Goal: Information Seeking & Learning: Learn about a topic

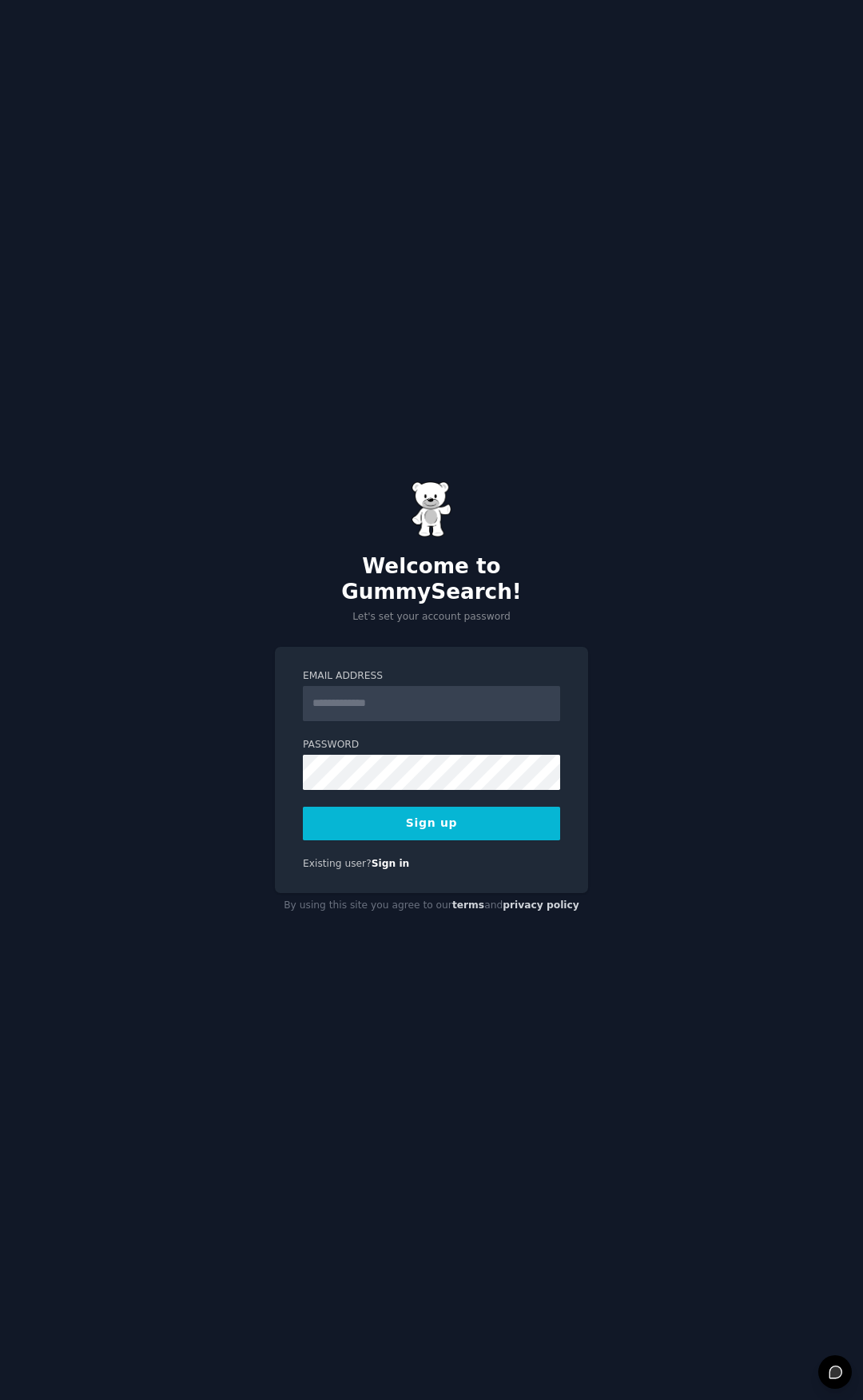
click at [407, 690] on input "Email Address" at bounding box center [432, 704] width 258 height 35
type input "**********"
click at [441, 818] on button "Sign up" at bounding box center [432, 824] width 258 height 34
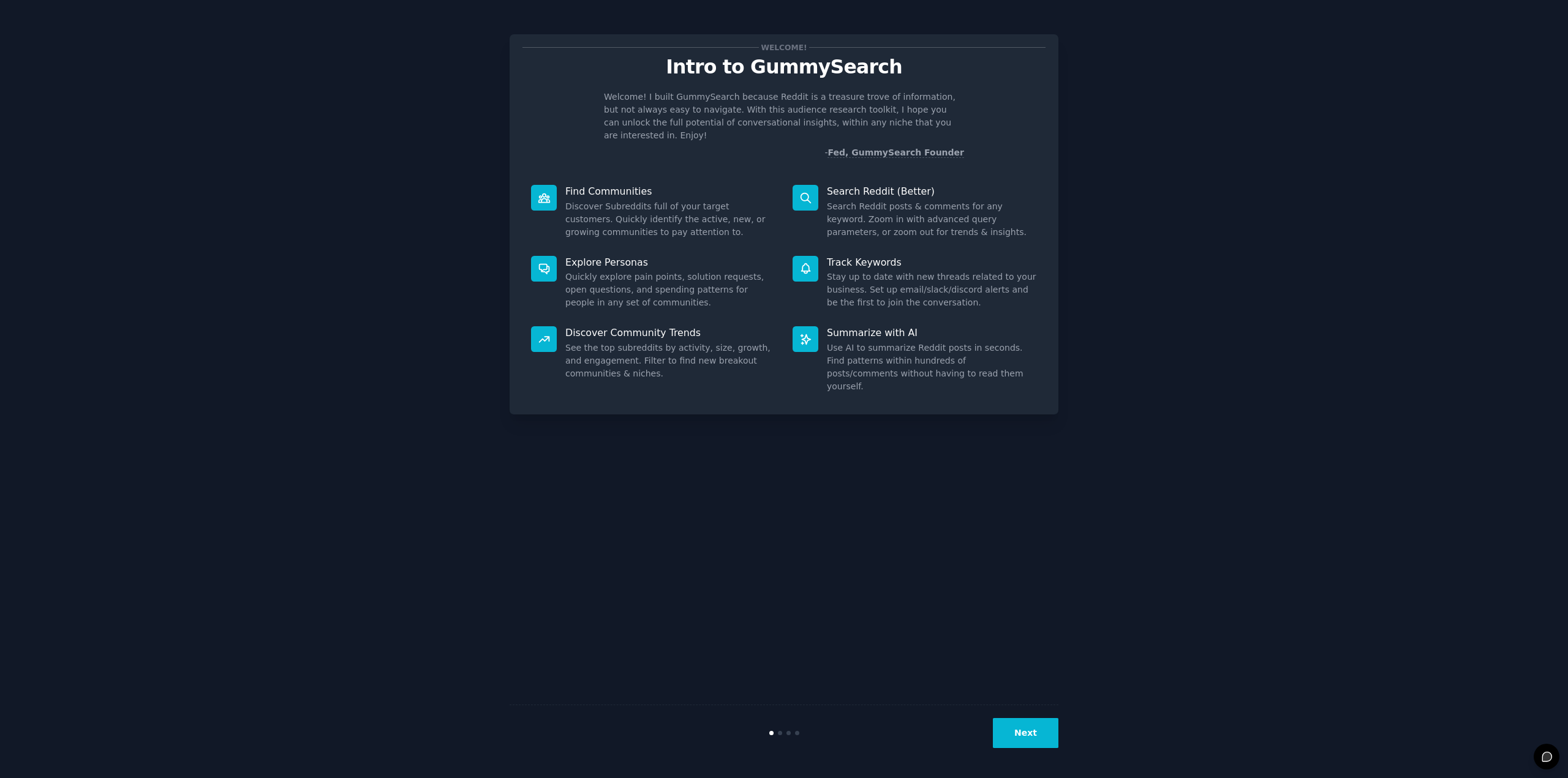
click at [661, 734] on button "Next" at bounding box center [1026, 733] width 66 height 30
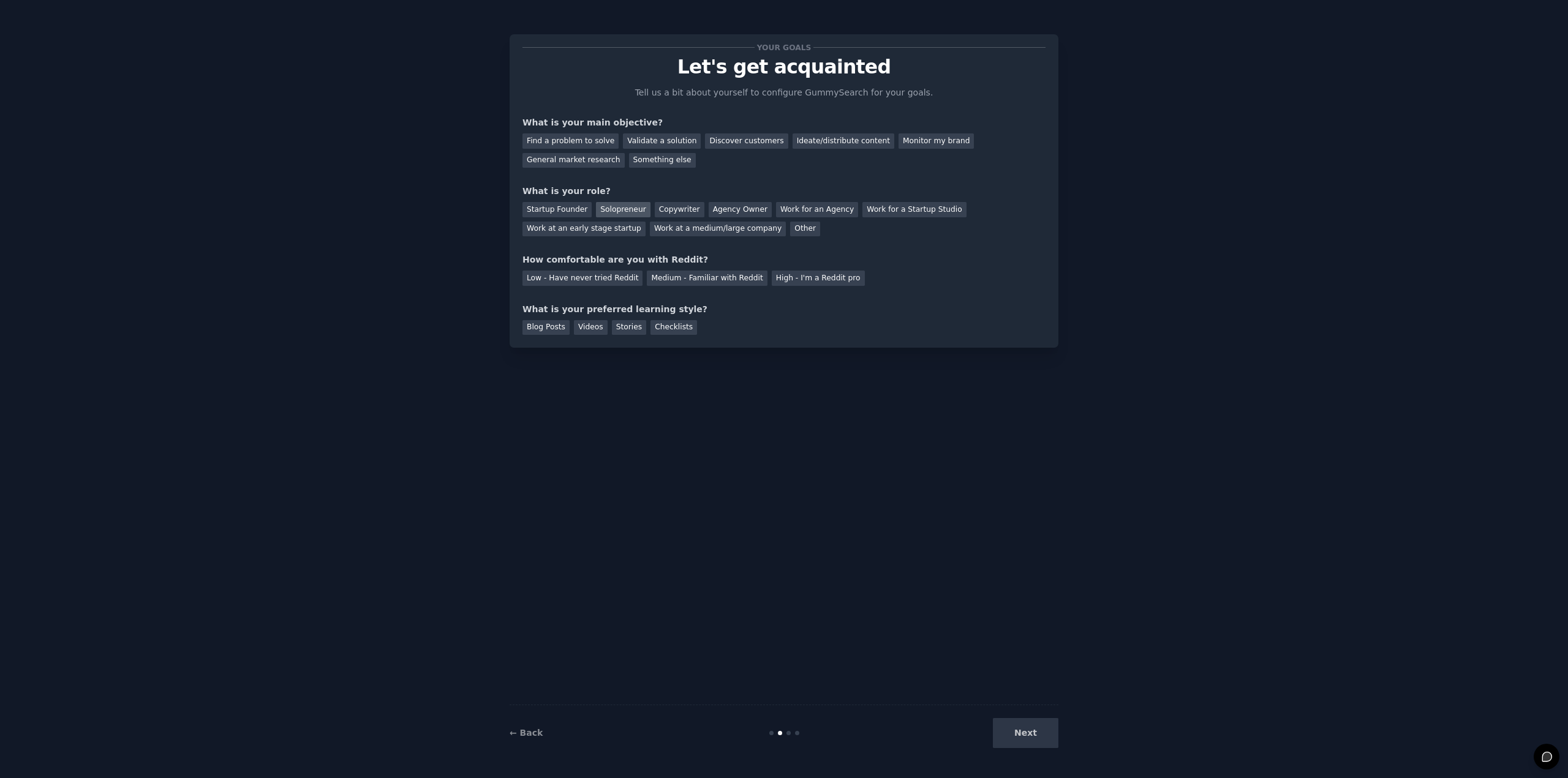
click at [623, 208] on div "Solopreneur" at bounding box center [623, 210] width 54 height 15
click at [598, 148] on div "Find a problem to solve" at bounding box center [571, 141] width 96 height 15
click at [661, 272] on div "Medium - Familiar with Reddit" at bounding box center [707, 278] width 120 height 15
click at [581, 328] on div "Videos" at bounding box center [591, 327] width 34 height 15
click at [661, 332] on div "Checklists" at bounding box center [674, 327] width 47 height 15
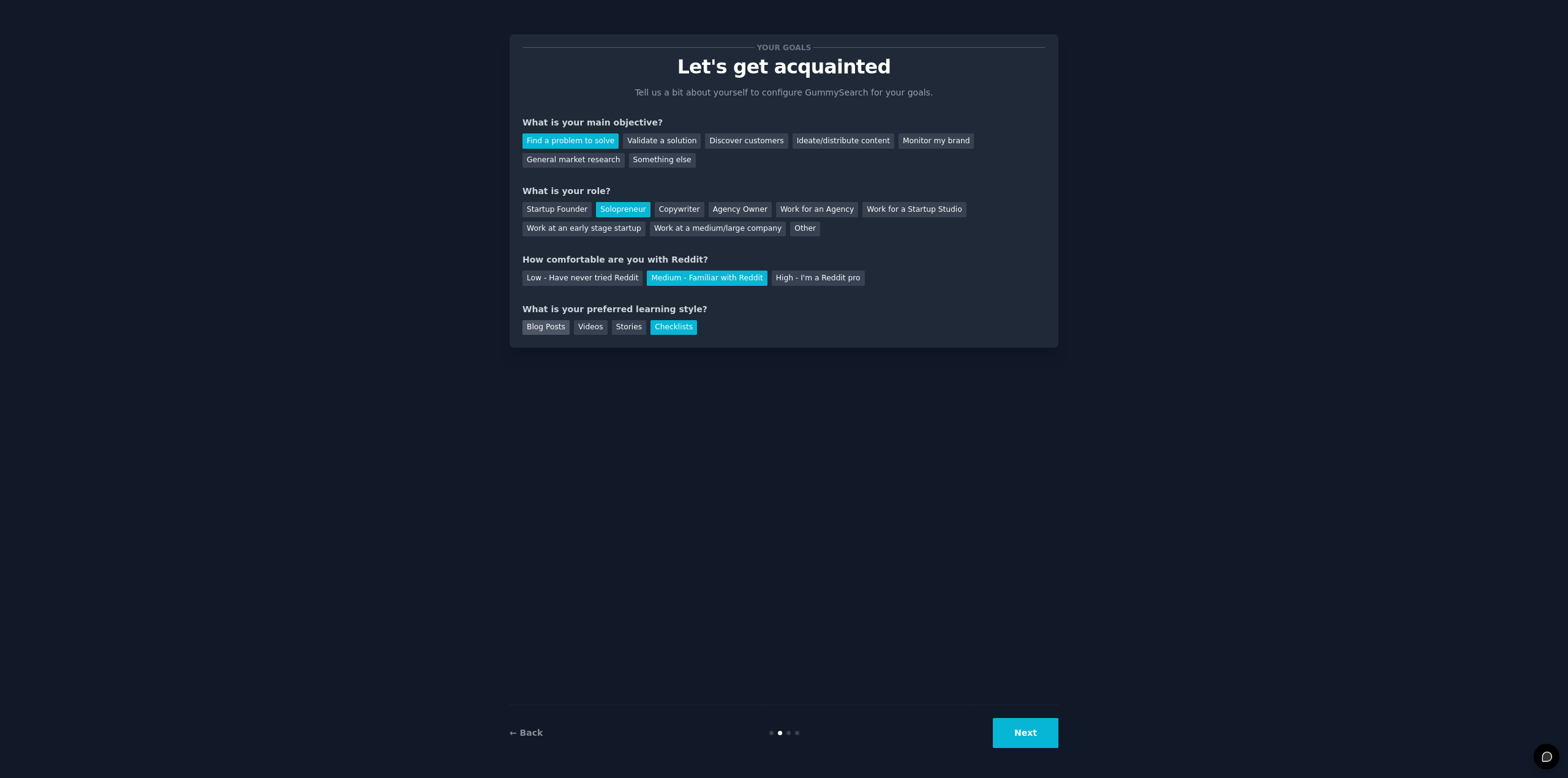
click at [565, 328] on div "Blog Posts" at bounding box center [546, 327] width 47 height 15
click at [575, 330] on div "Videos" at bounding box center [591, 327] width 34 height 15
click at [661, 738] on button "Next" at bounding box center [1026, 733] width 66 height 30
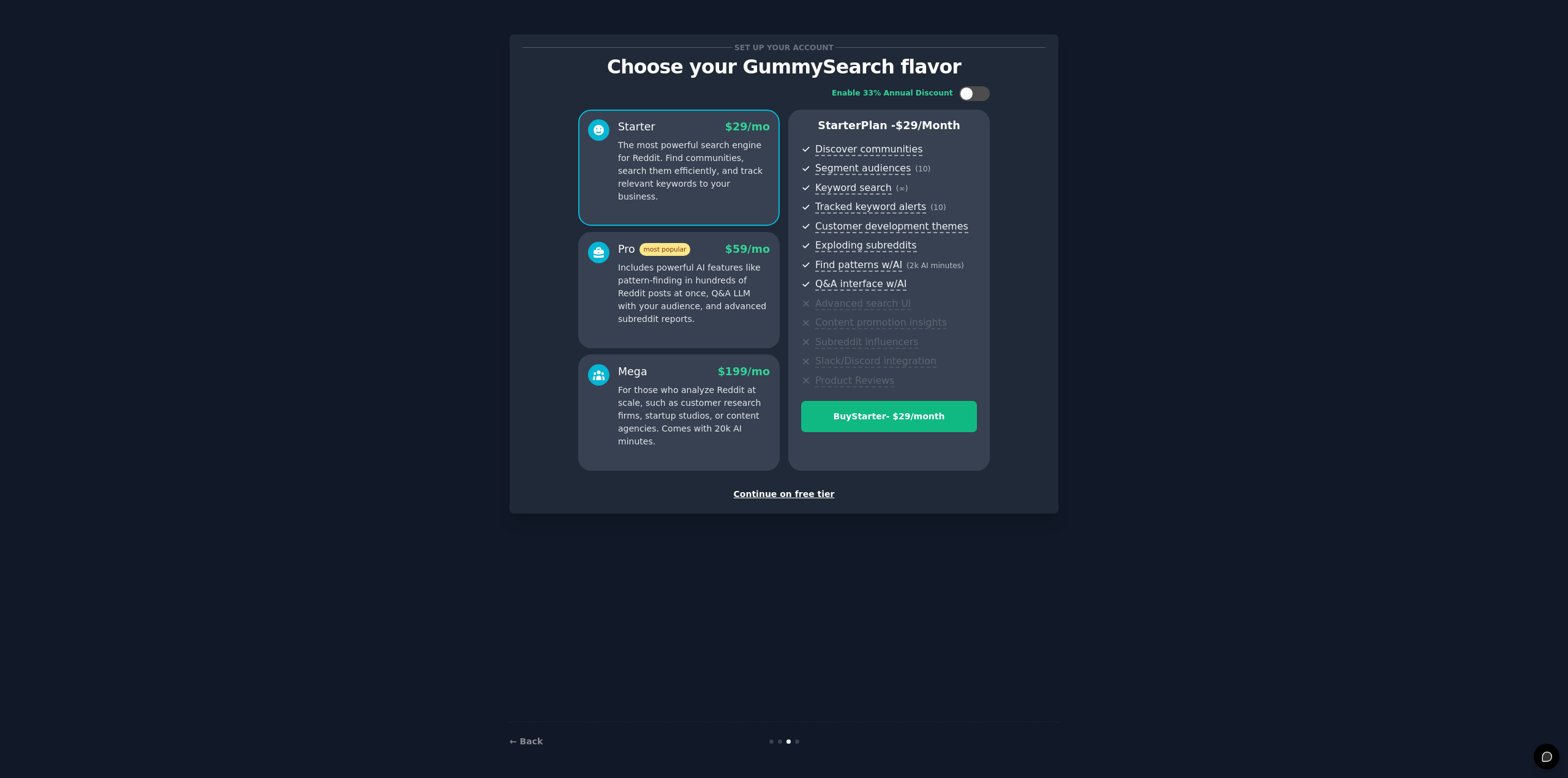
click at [661, 498] on div "Continue on free tier" at bounding box center [784, 494] width 523 height 13
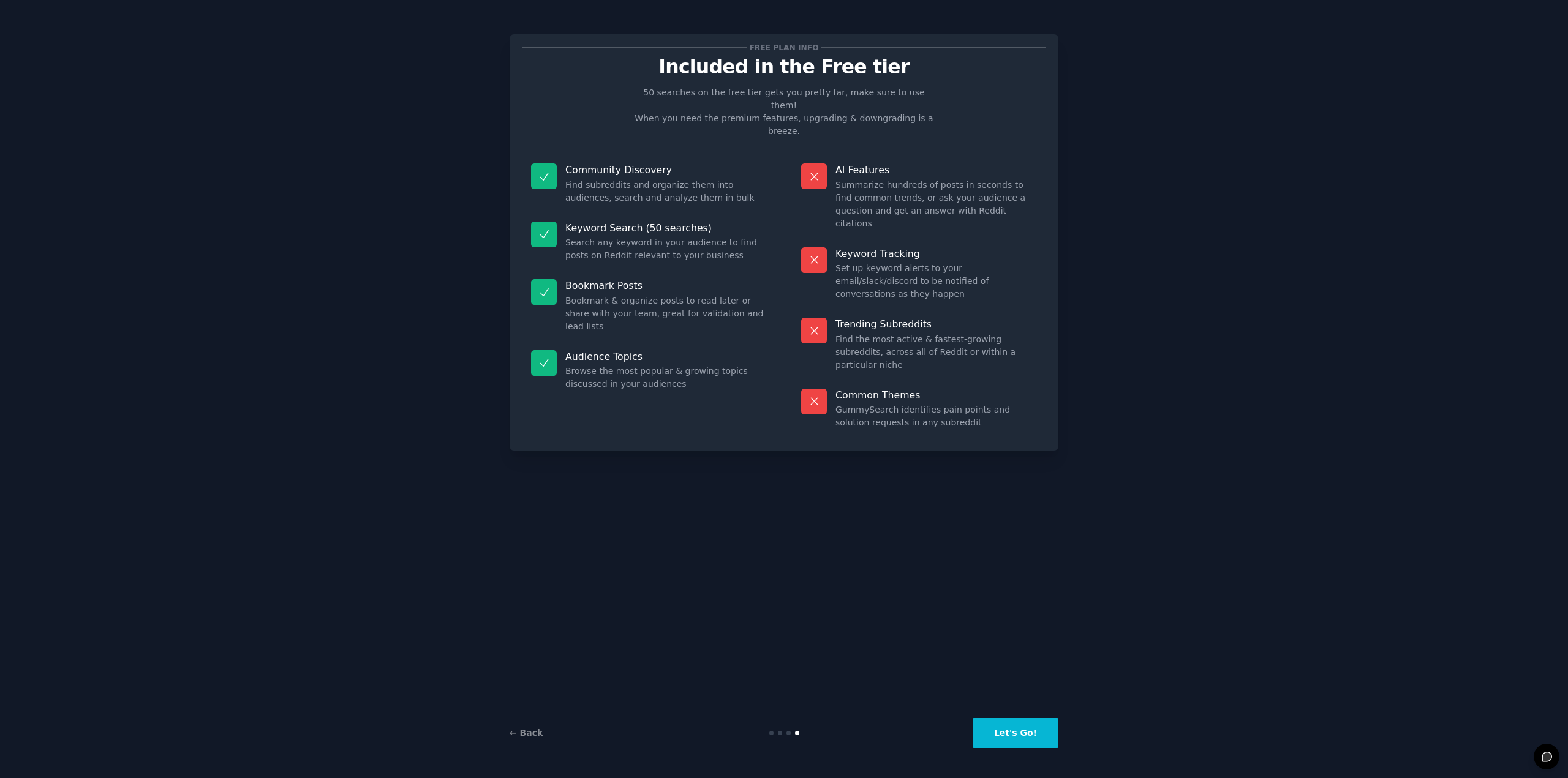
click at [661, 740] on button "Let's Go!" at bounding box center [1016, 733] width 86 height 30
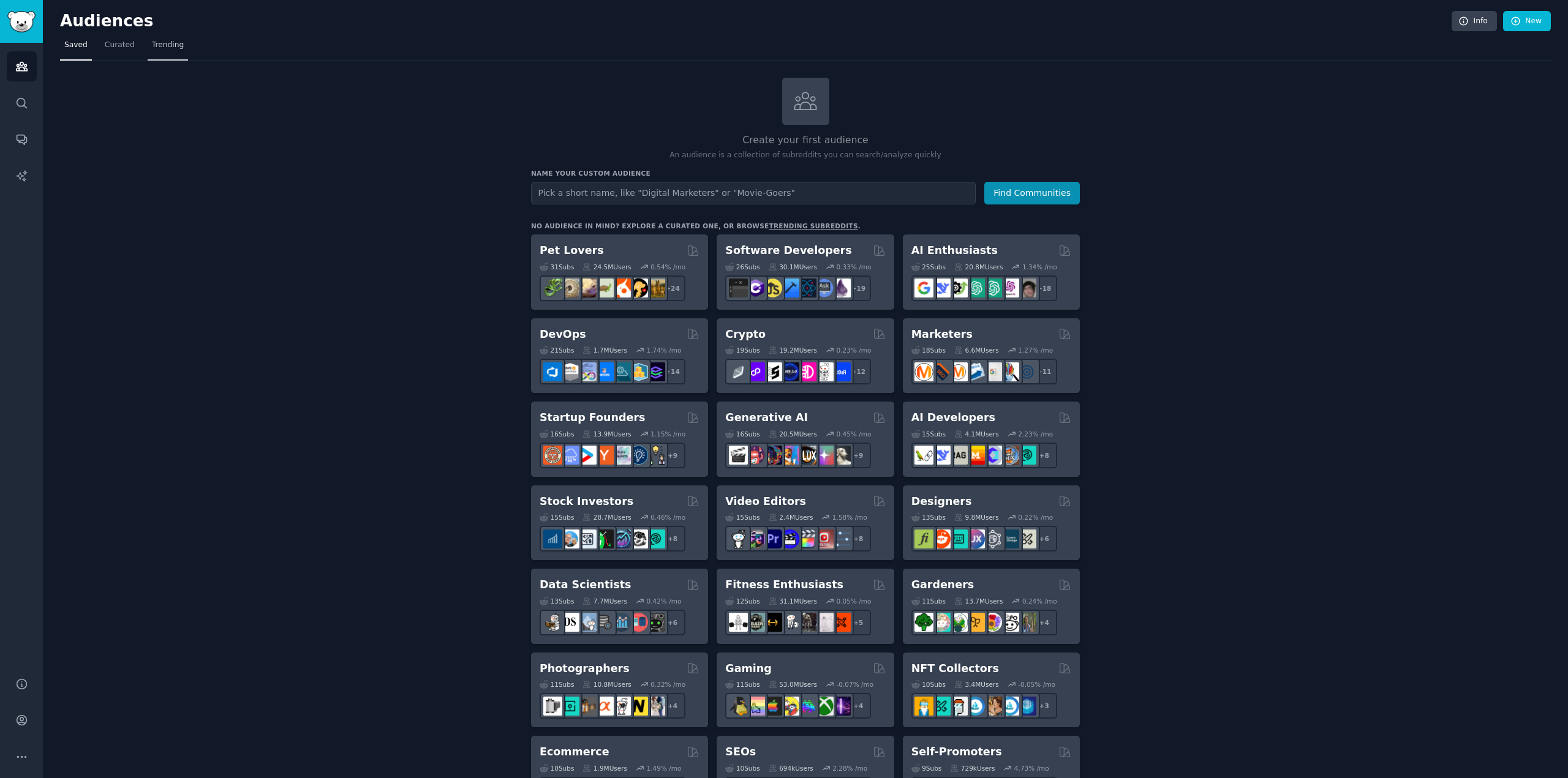
click at [162, 44] on span "Trending" at bounding box center [168, 45] width 32 height 11
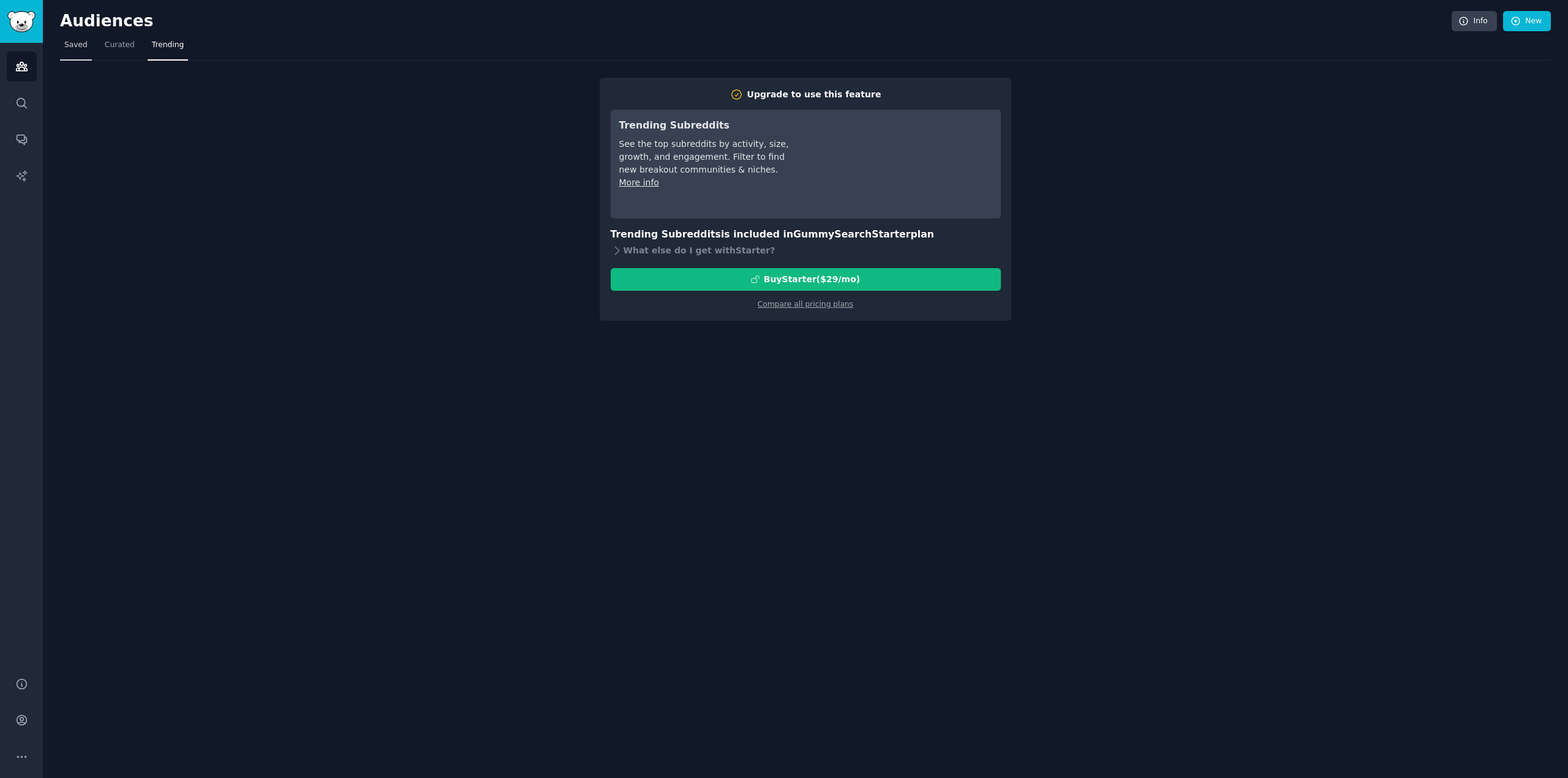
click at [82, 43] on span "Saved" at bounding box center [76, 45] width 23 height 11
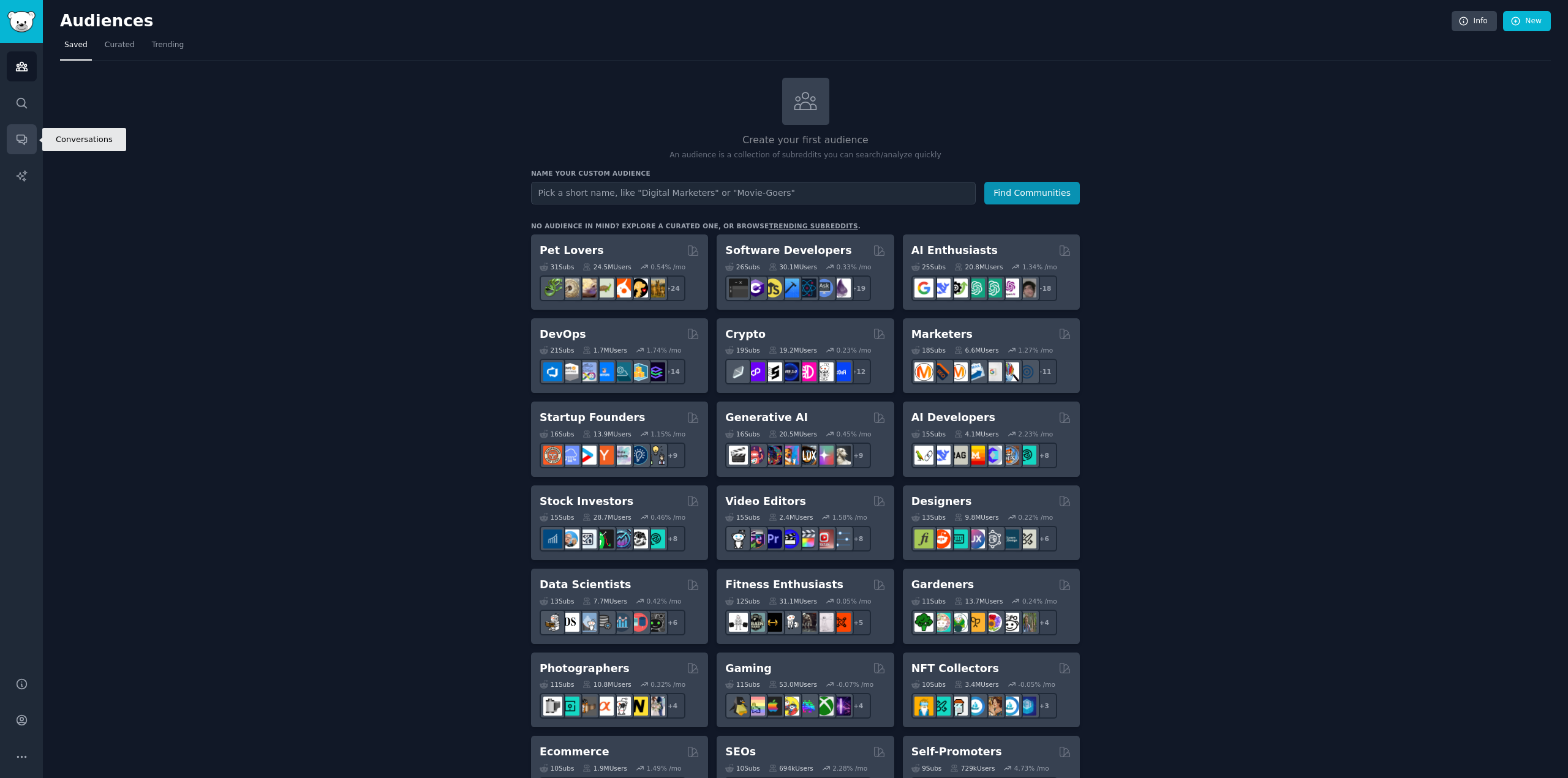
click at [22, 147] on link "Conversations" at bounding box center [21, 139] width 30 height 30
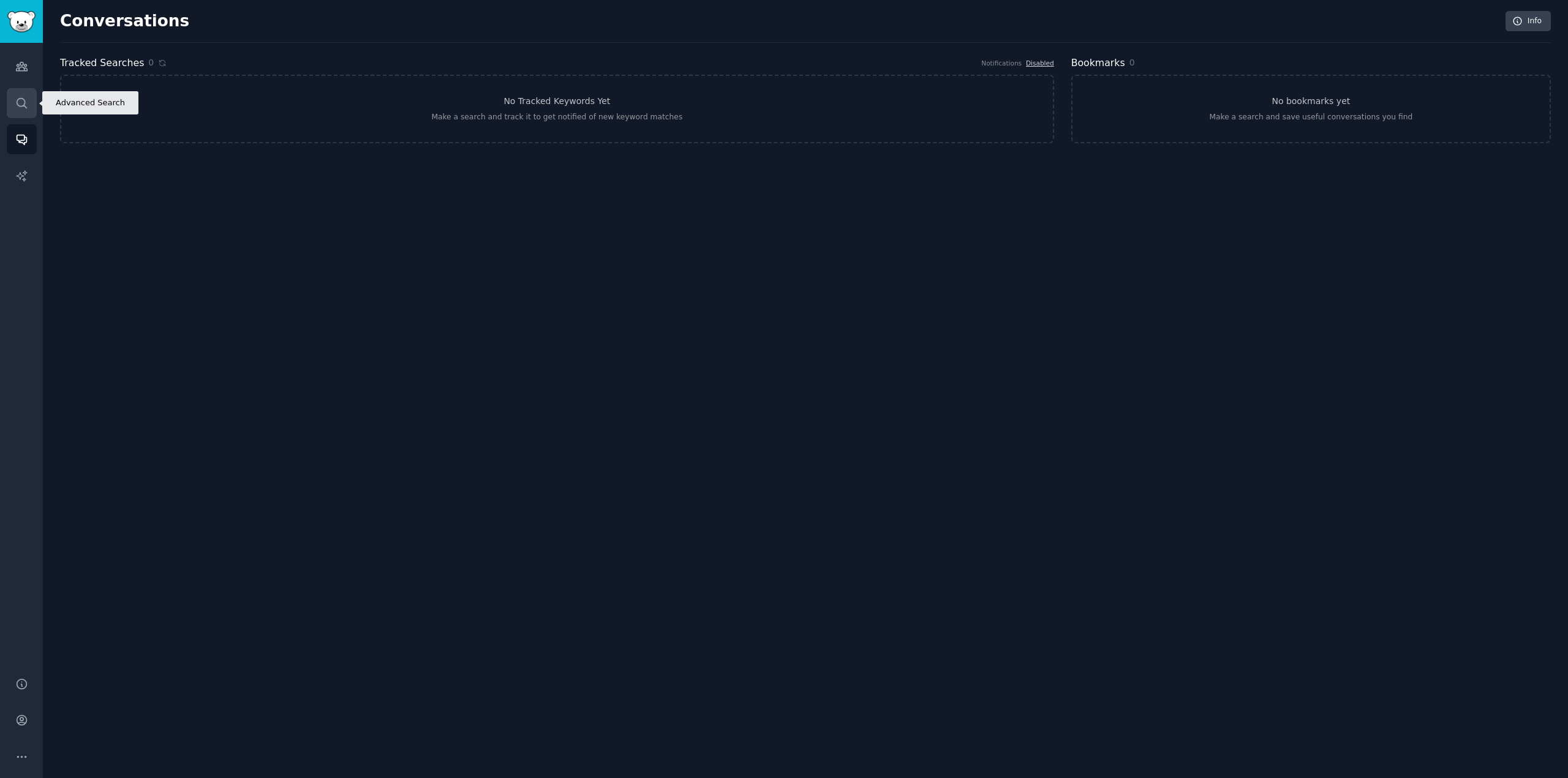
click at [23, 101] on icon "Sidebar" at bounding box center [21, 103] width 13 height 13
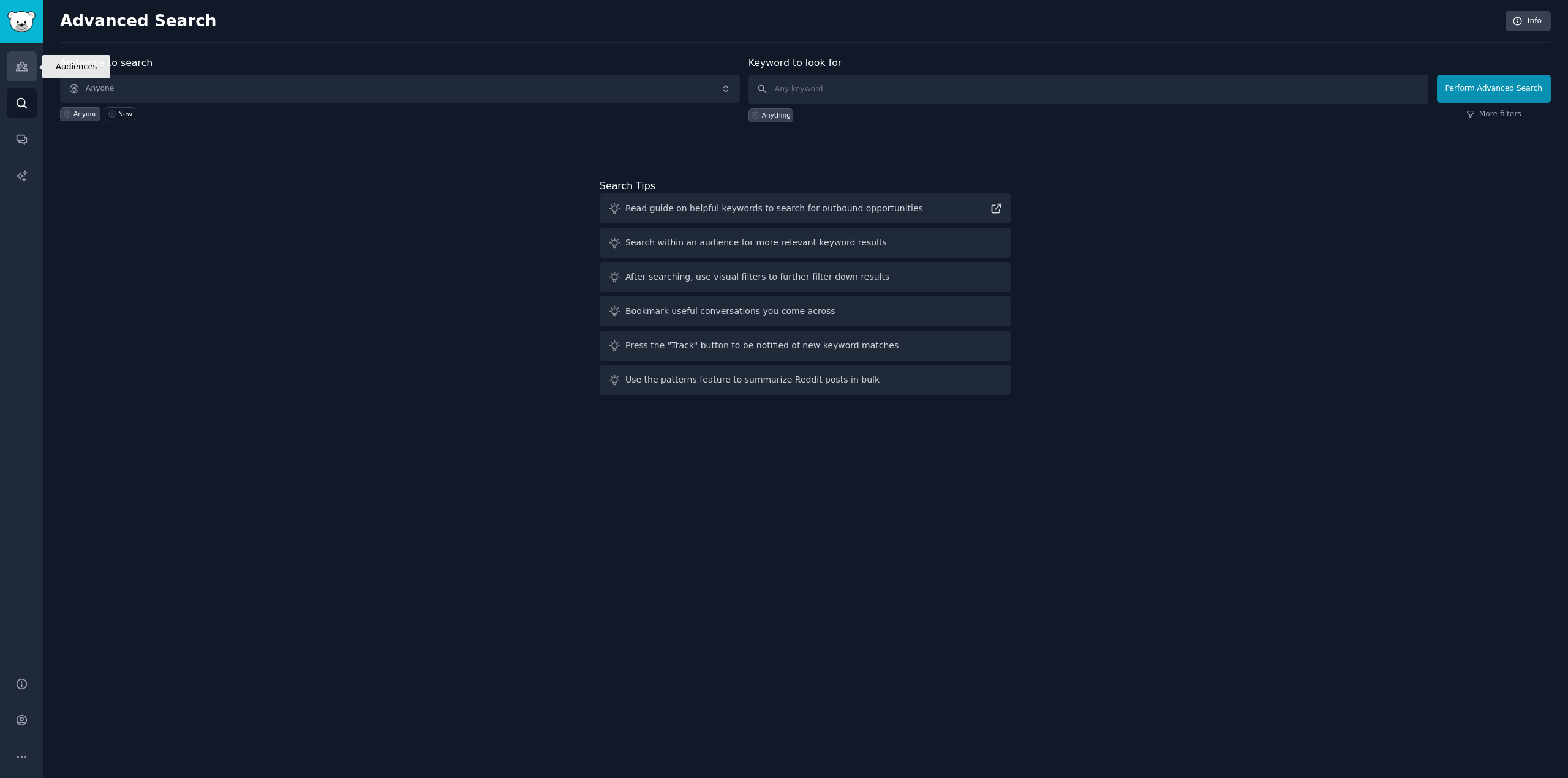
click at [25, 72] on icon "Sidebar" at bounding box center [21, 66] width 13 height 13
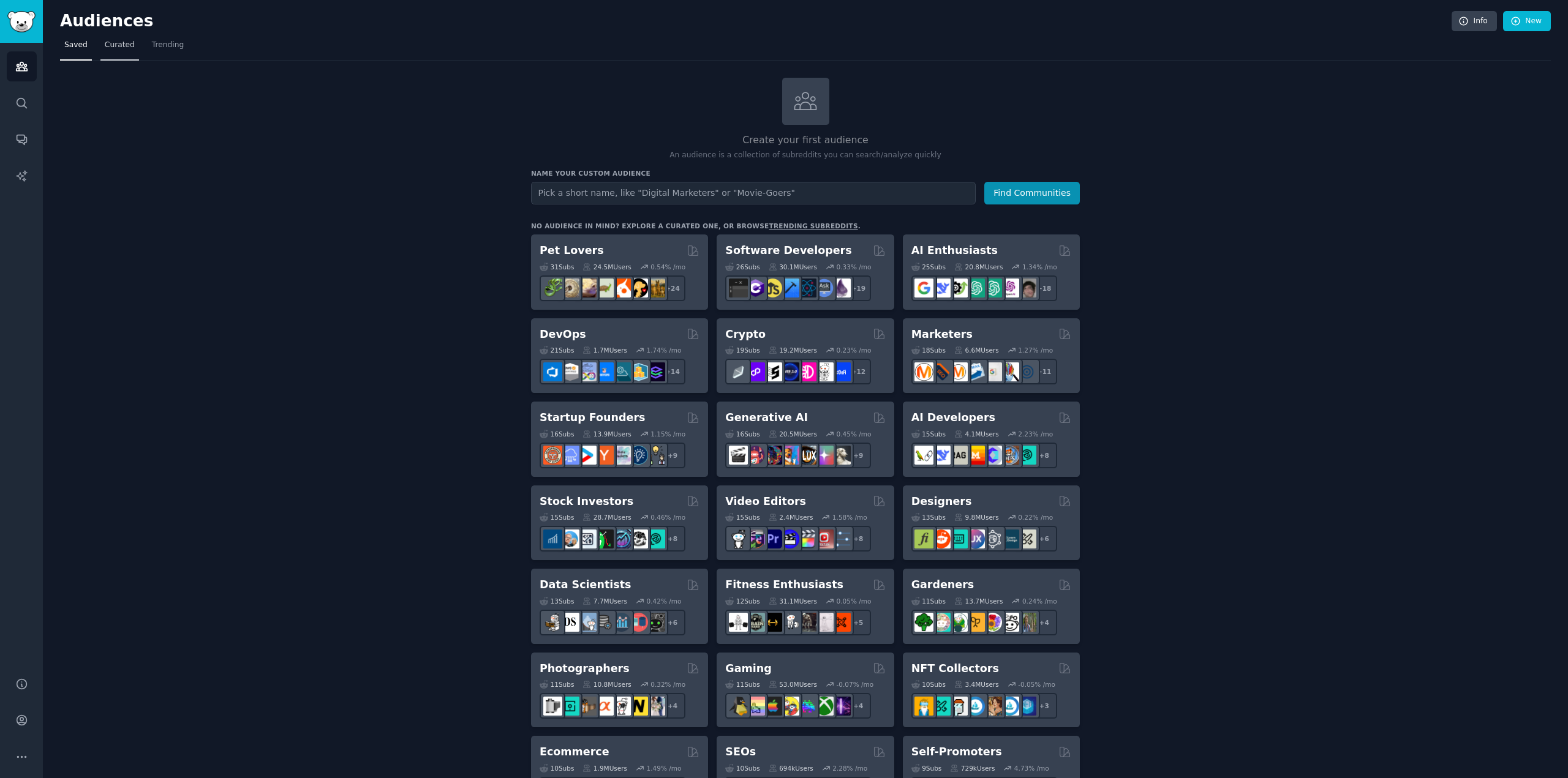
click at [115, 45] on span "Curated" at bounding box center [120, 45] width 30 height 11
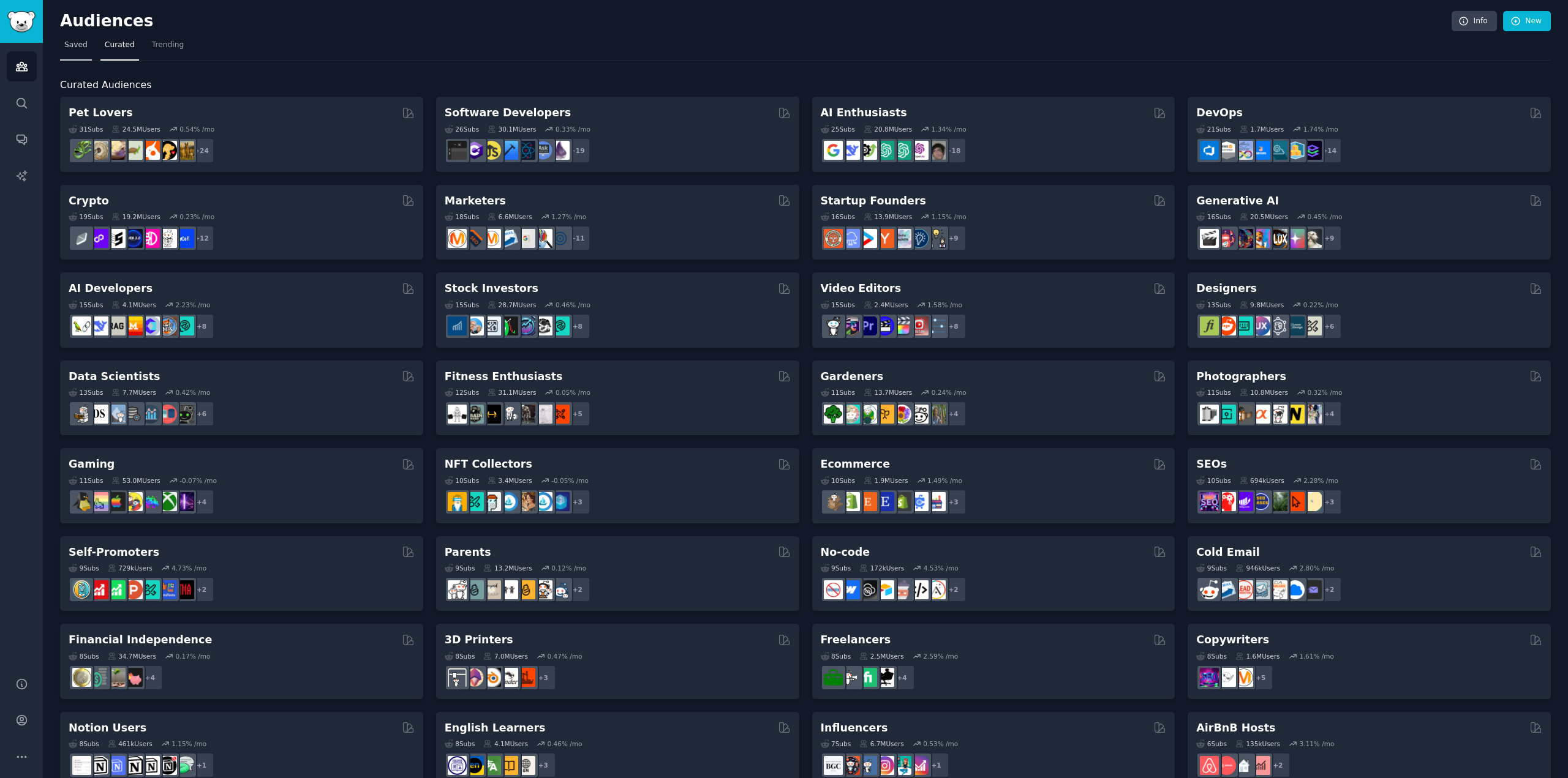
click at [79, 45] on span "Saved" at bounding box center [76, 45] width 23 height 11
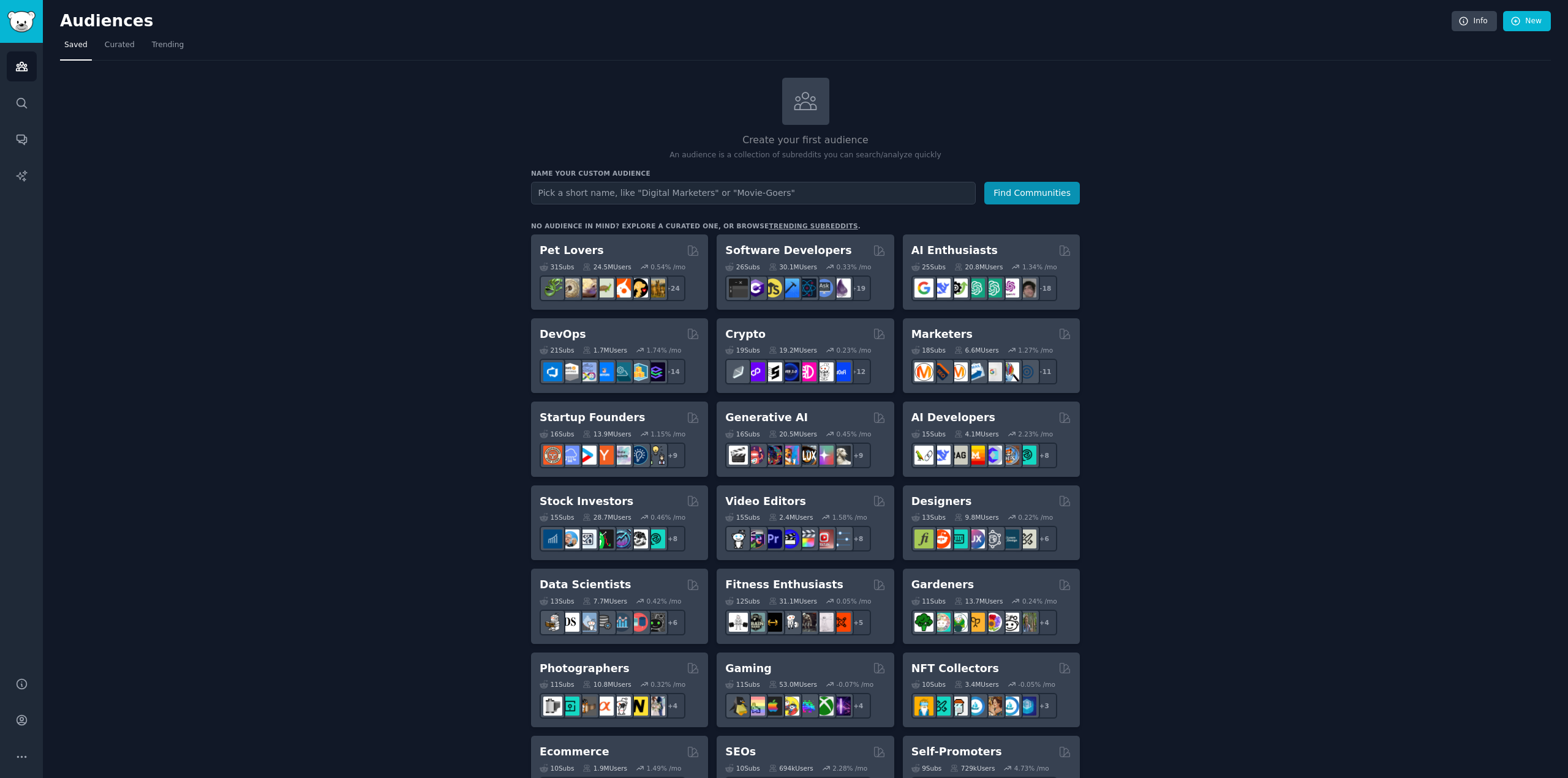
click at [661, 229] on link "trending subreddits" at bounding box center [813, 226] width 89 height 7
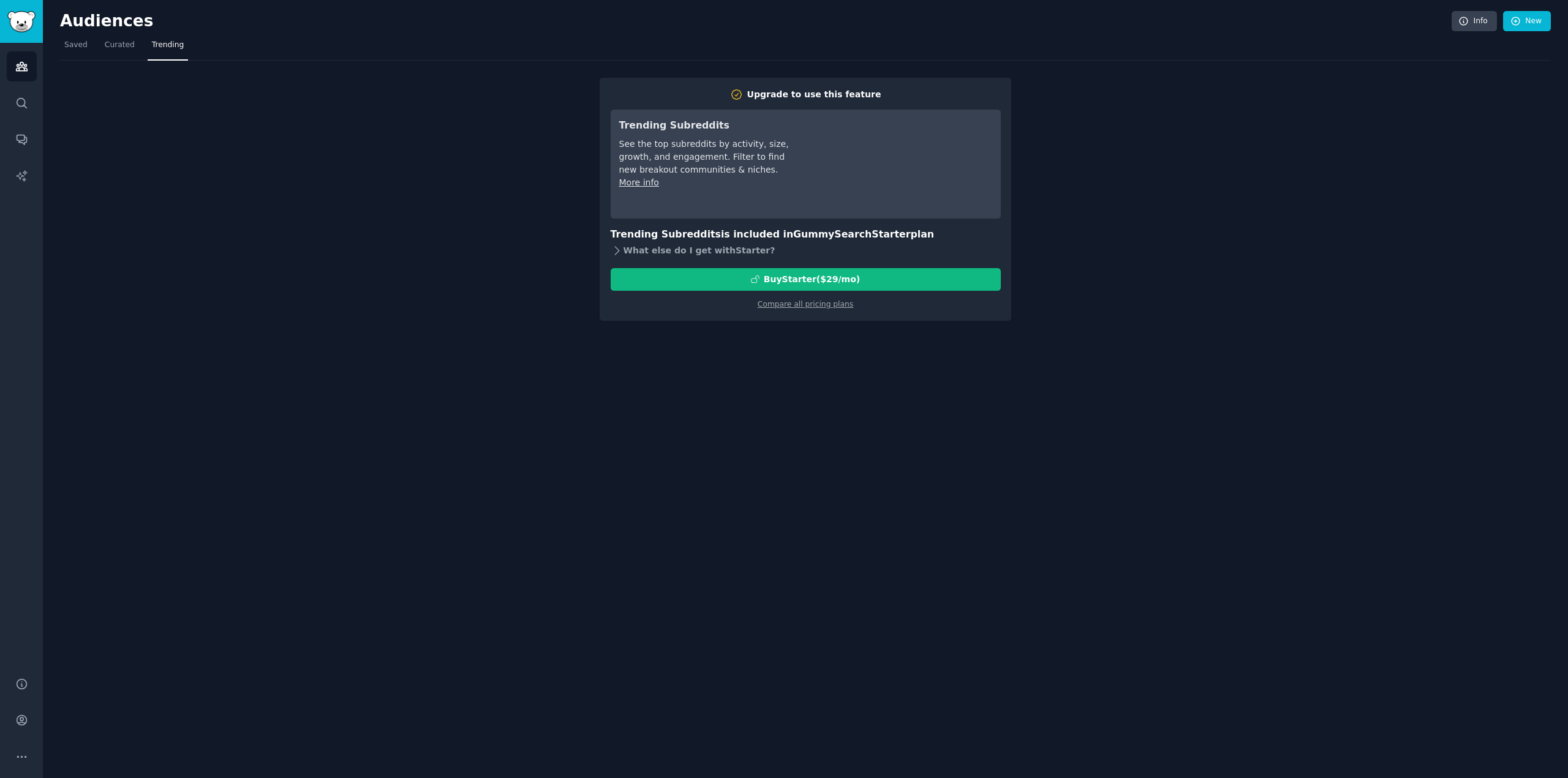
click at [611, 246] on icon at bounding box center [617, 250] width 13 height 13
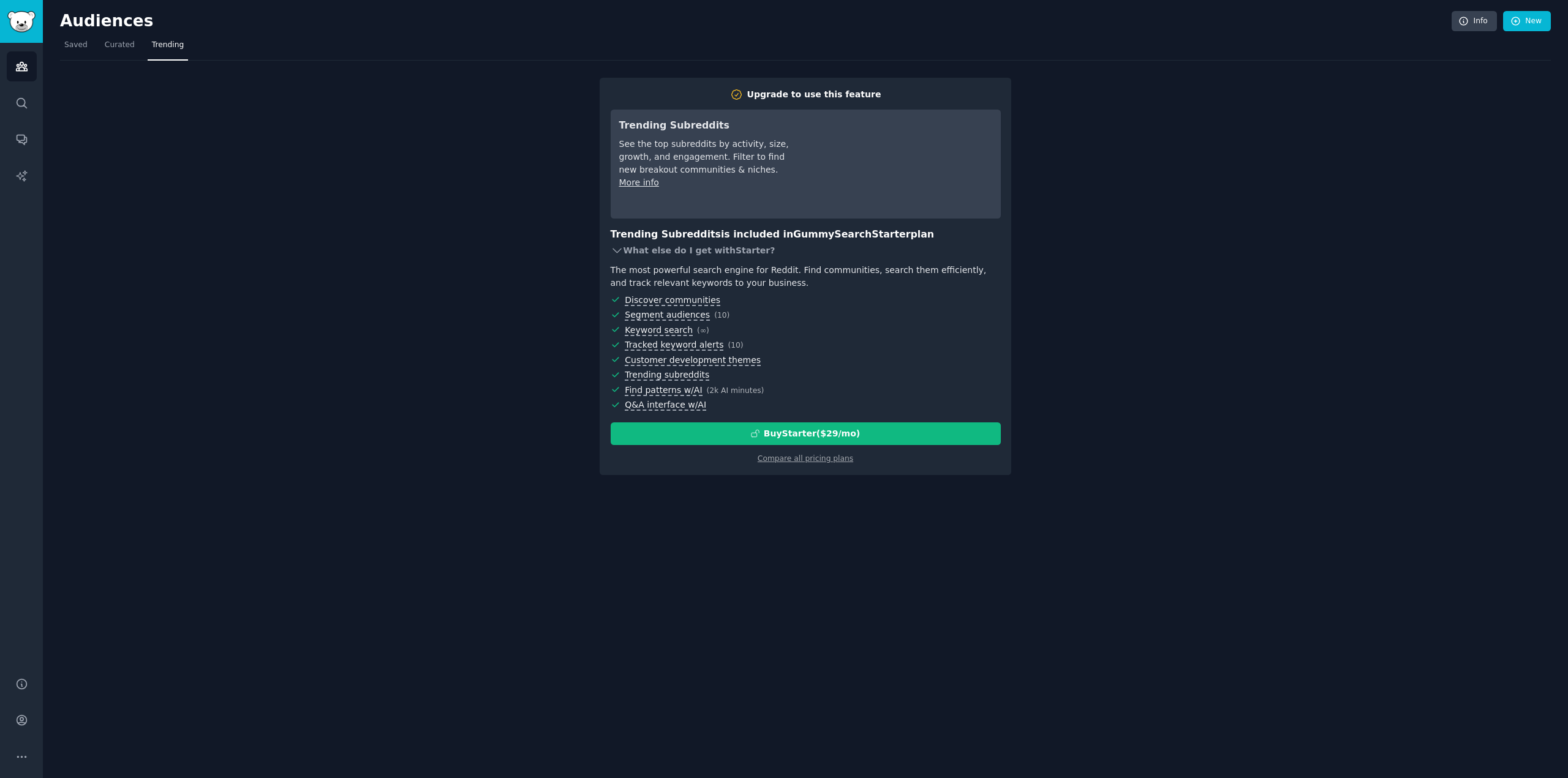
click at [611, 246] on icon at bounding box center [617, 250] width 13 height 13
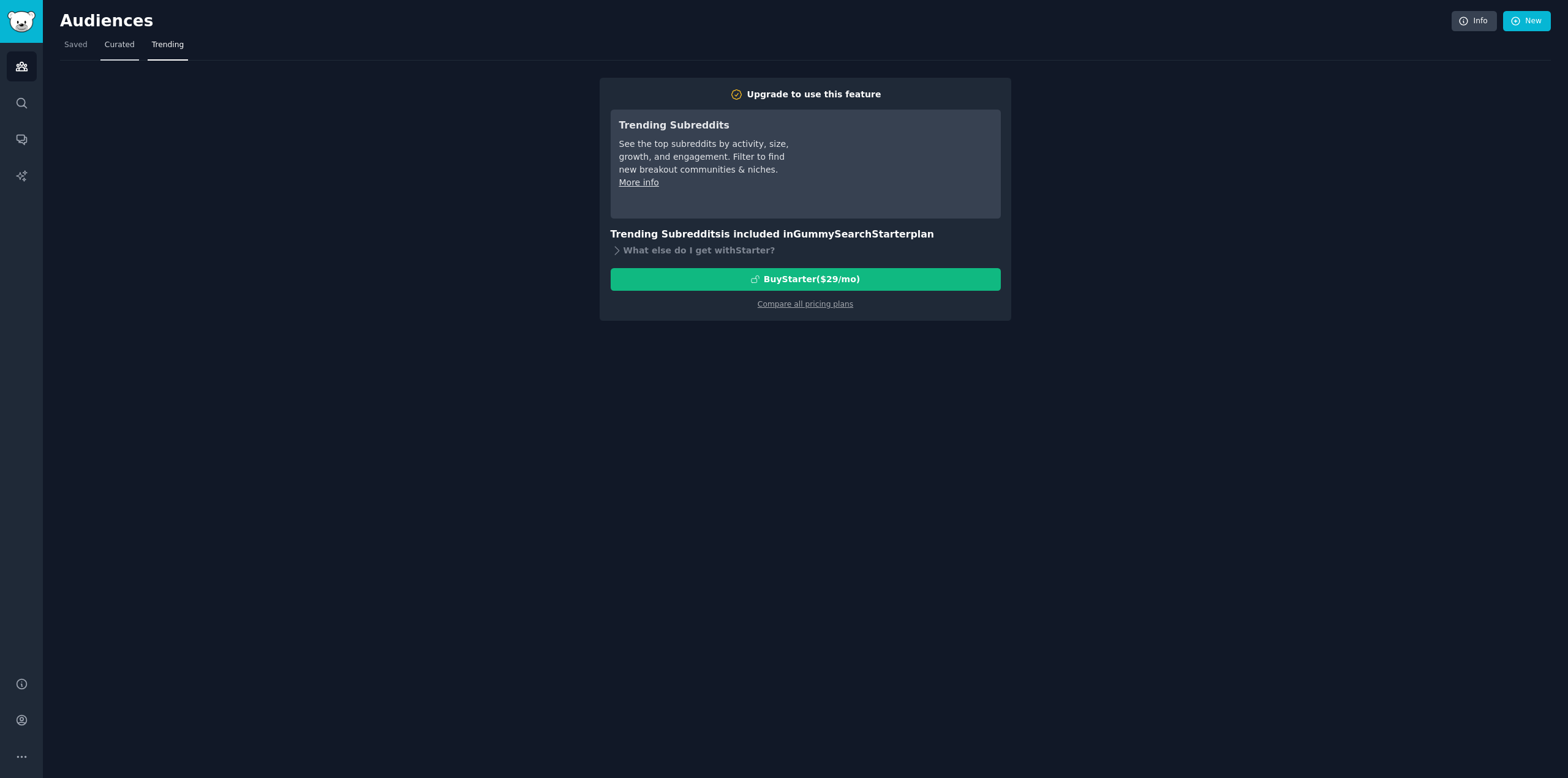
click at [132, 50] on link "Curated" at bounding box center [120, 48] width 39 height 25
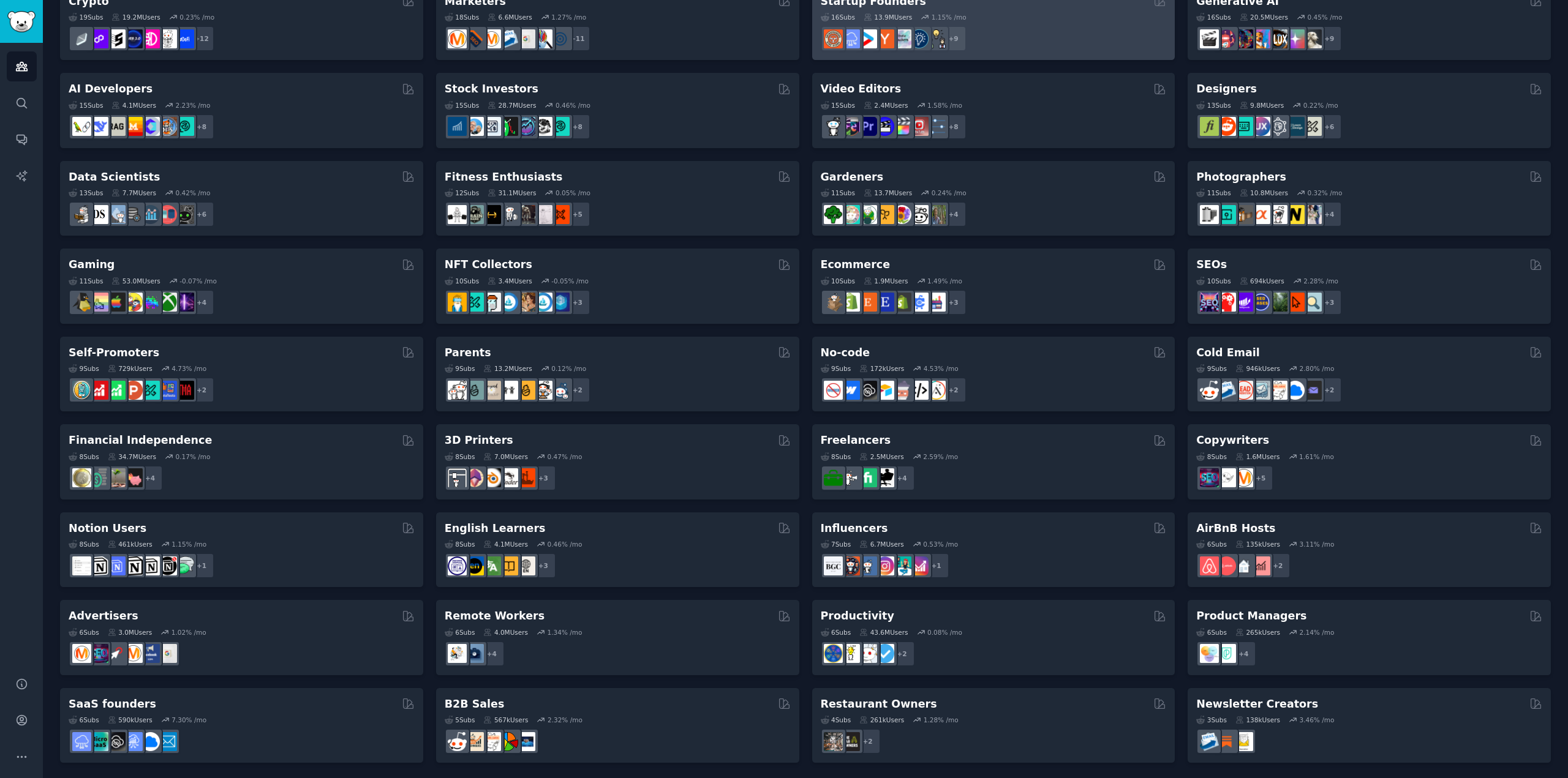
scroll to position [202, 0]
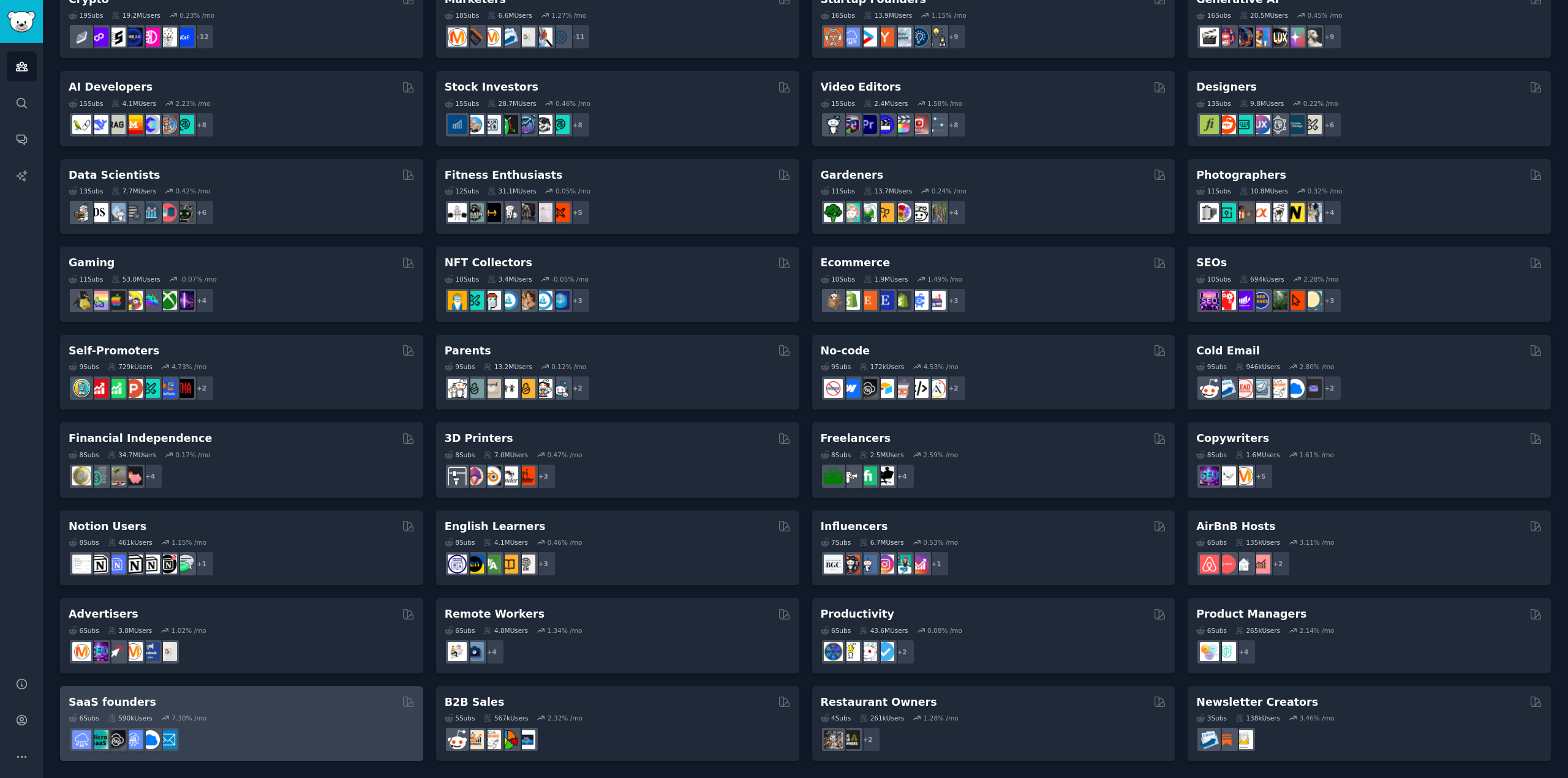
click at [309, 733] on div at bounding box center [242, 739] width 346 height 26
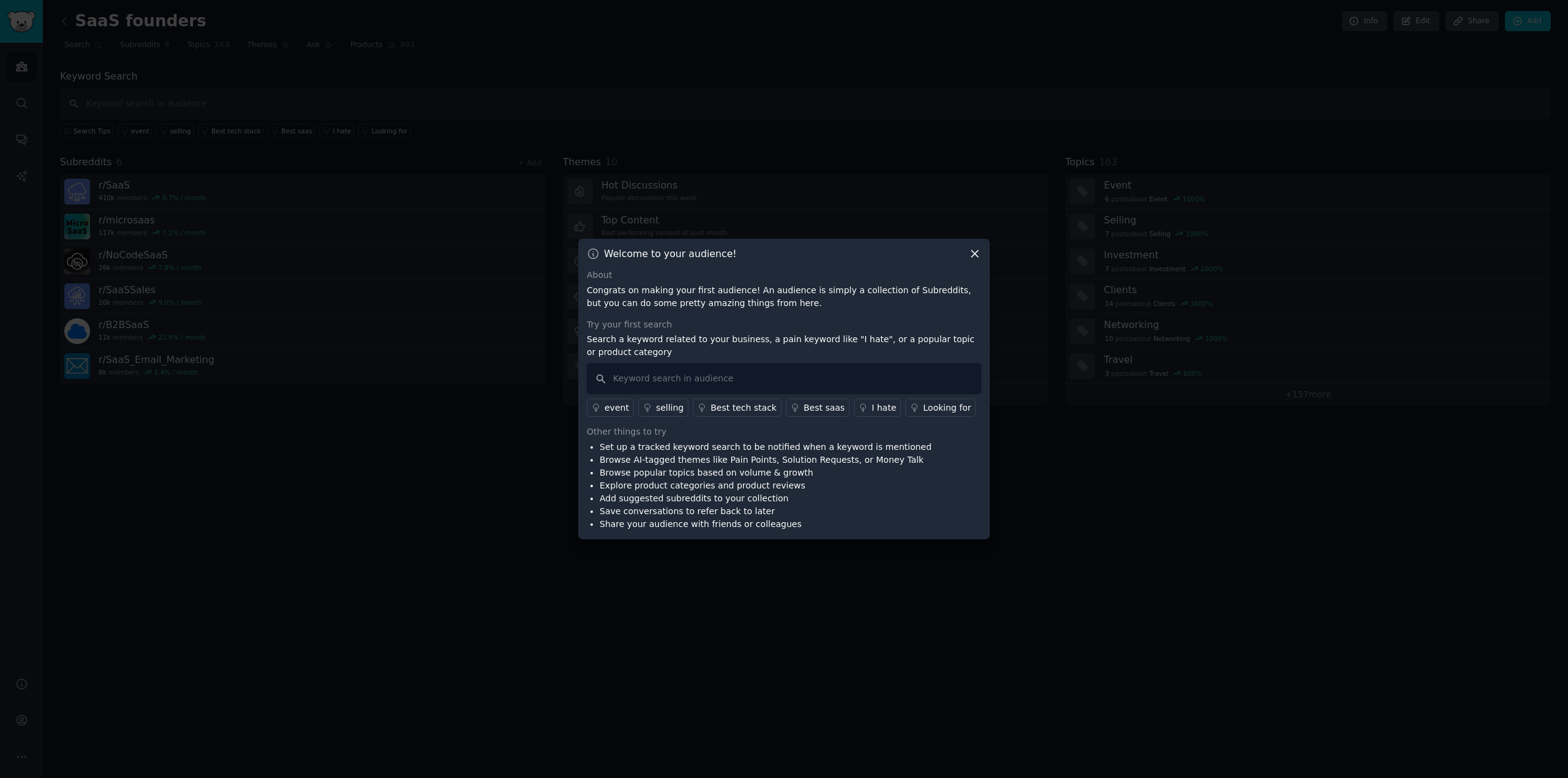
click at [661, 403] on div "Best tech stack" at bounding box center [744, 408] width 66 height 13
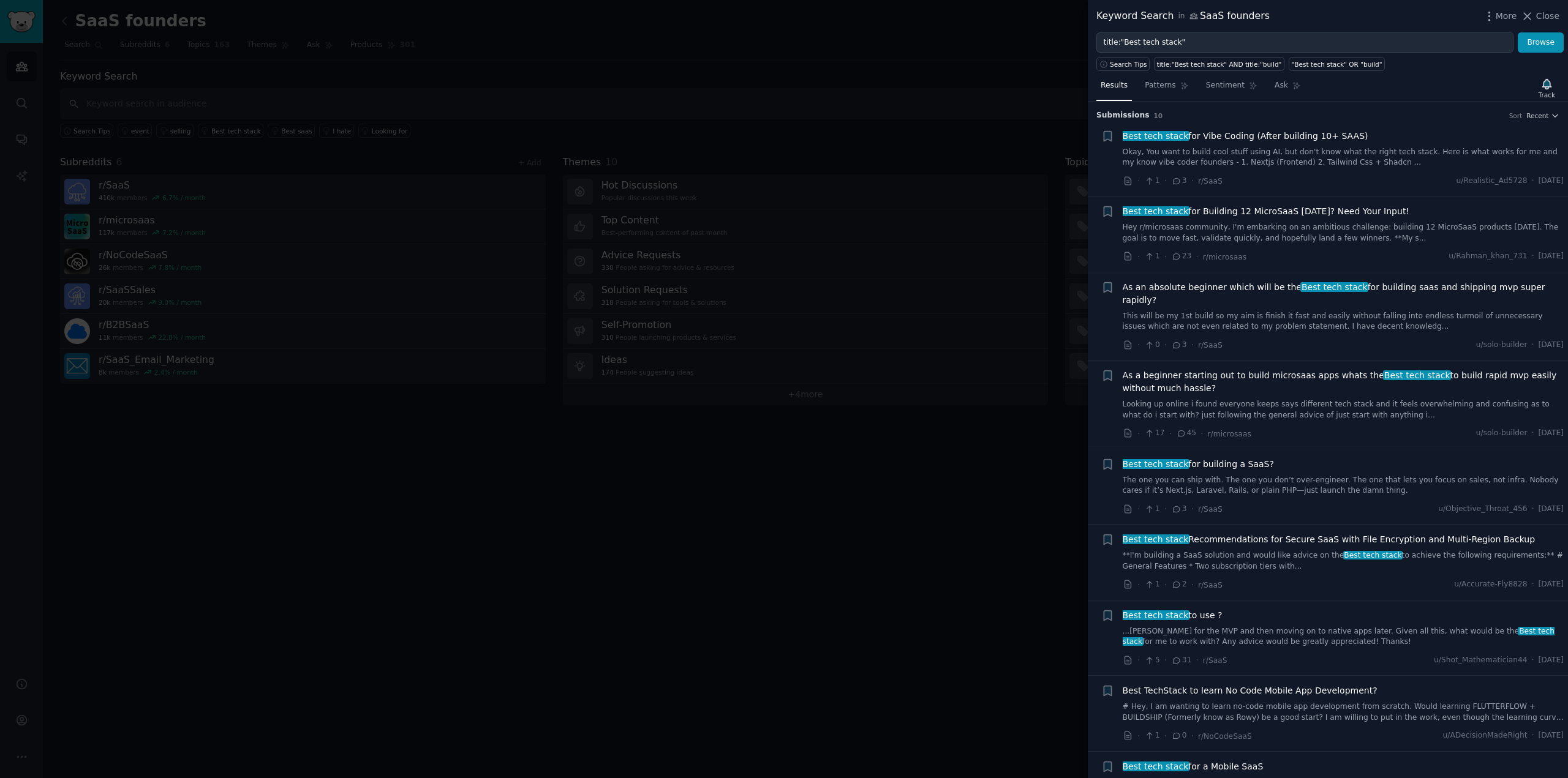
click at [661, 164] on link "Okay, You want to build cool stuff using AI, but don't know what the right tech…" at bounding box center [1343, 158] width 442 height 21
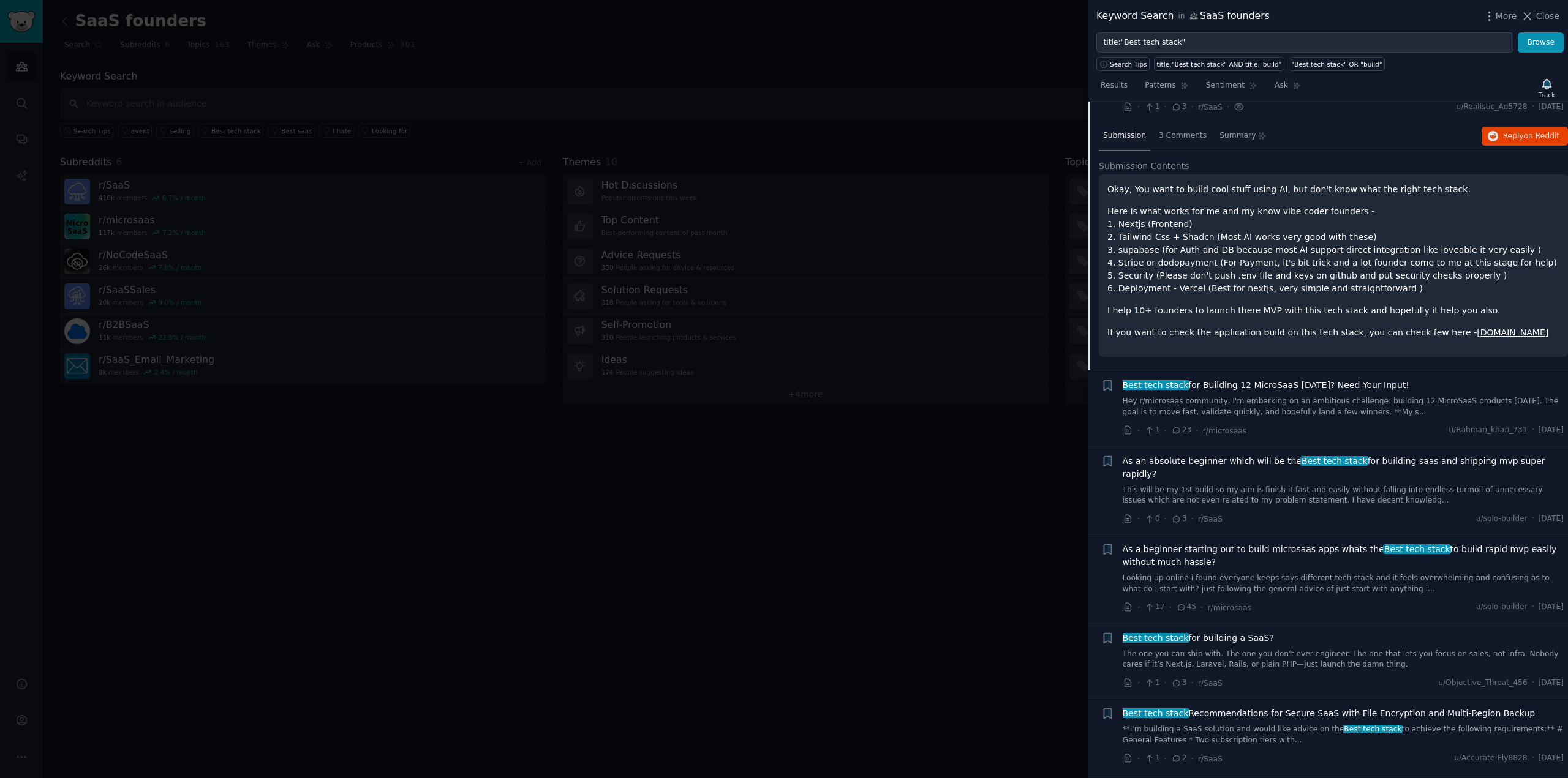
scroll to position [81, 0]
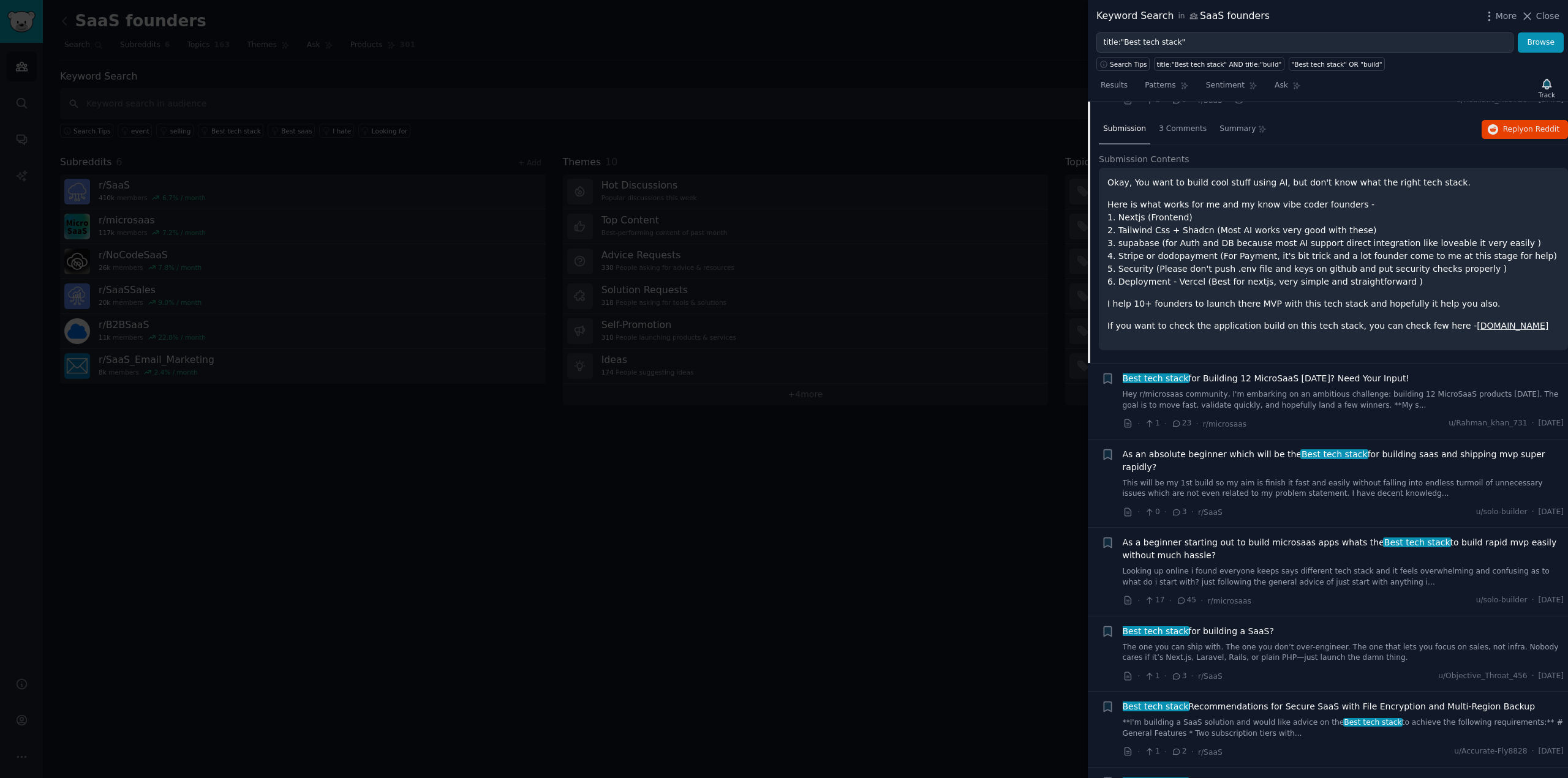
click at [661, 437] on div at bounding box center [784, 389] width 1568 height 778
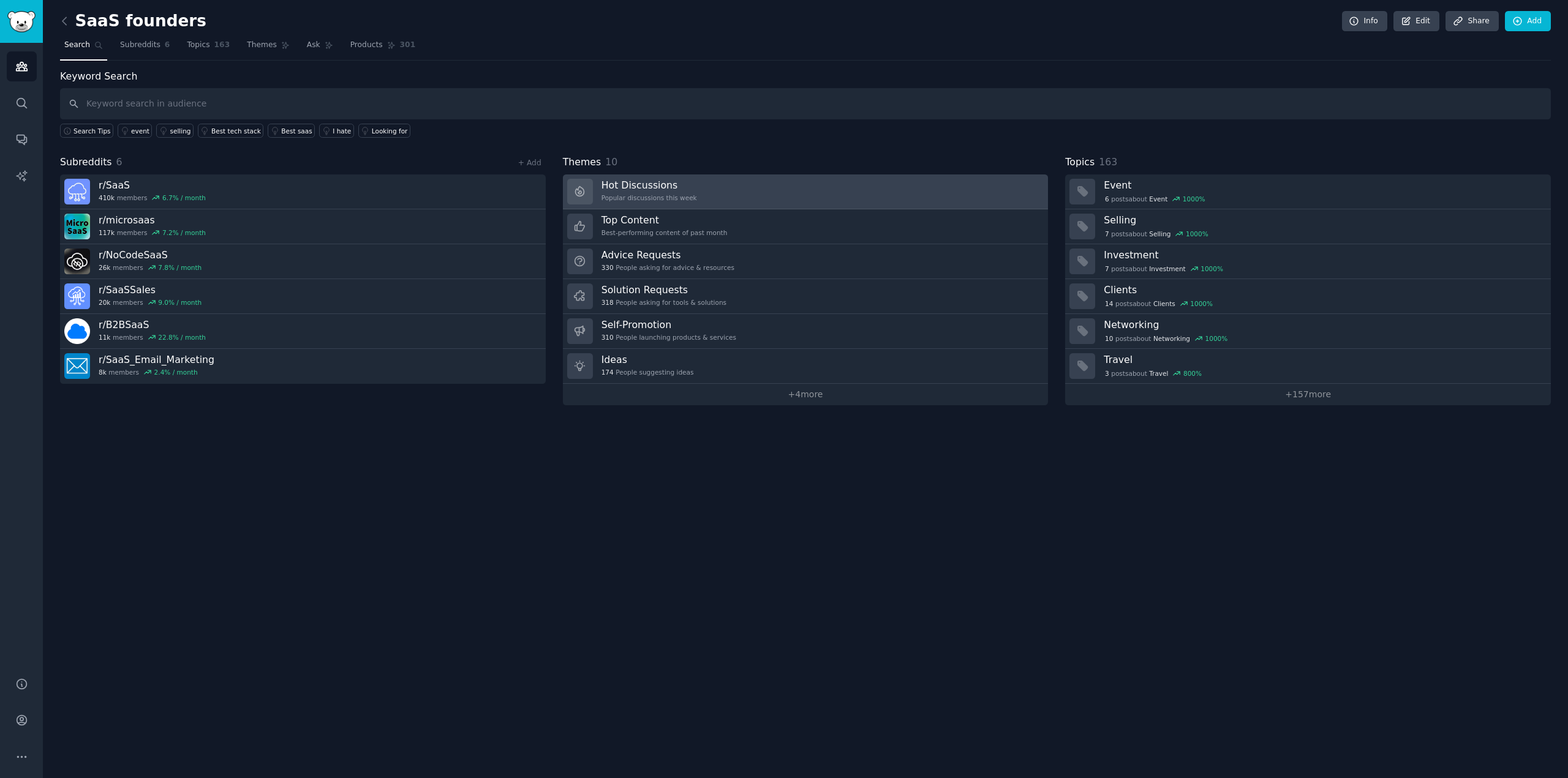
click at [661, 186] on link "Hot Discussions Popular discussions this week" at bounding box center [806, 192] width 486 height 35
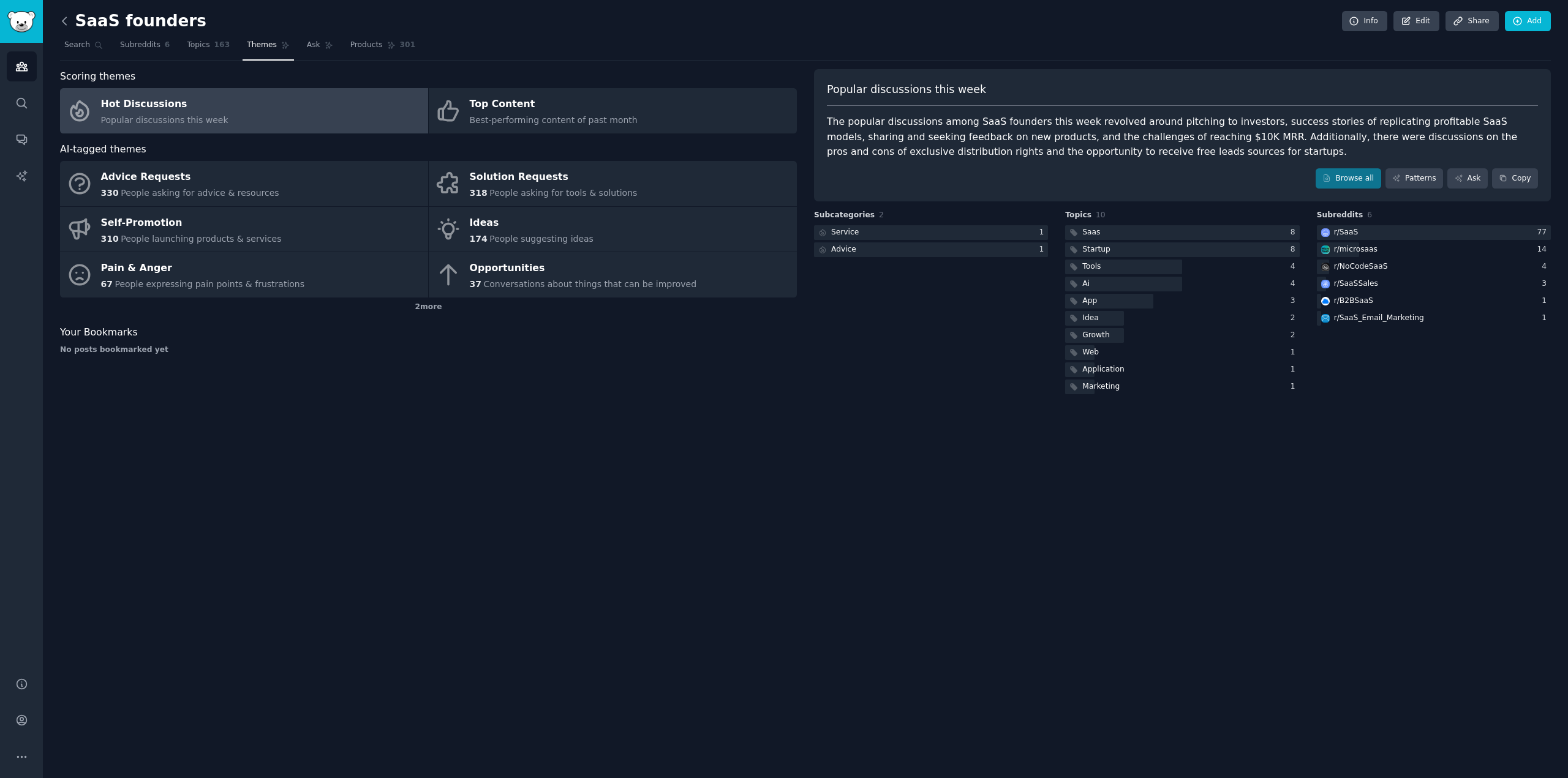
click at [61, 20] on icon at bounding box center [64, 21] width 13 height 13
